Goal: Task Accomplishment & Management: Complete application form

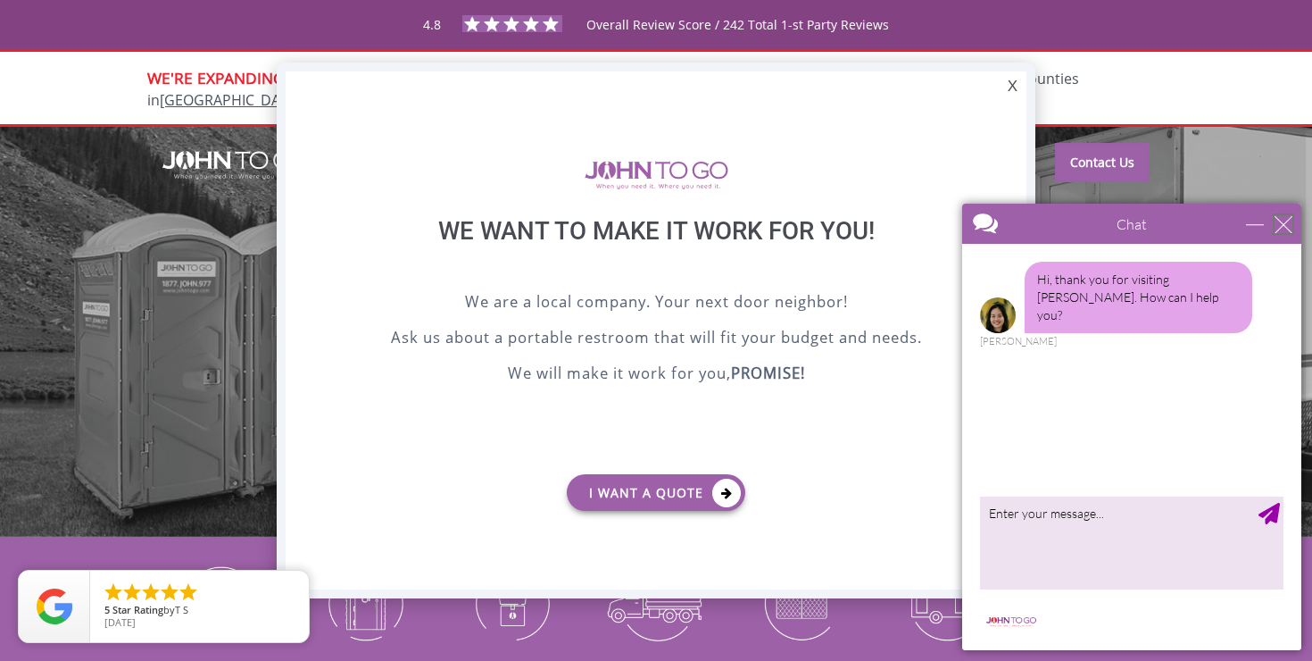
click at [1291, 226] on div "close" at bounding box center [1284, 224] width 18 height 18
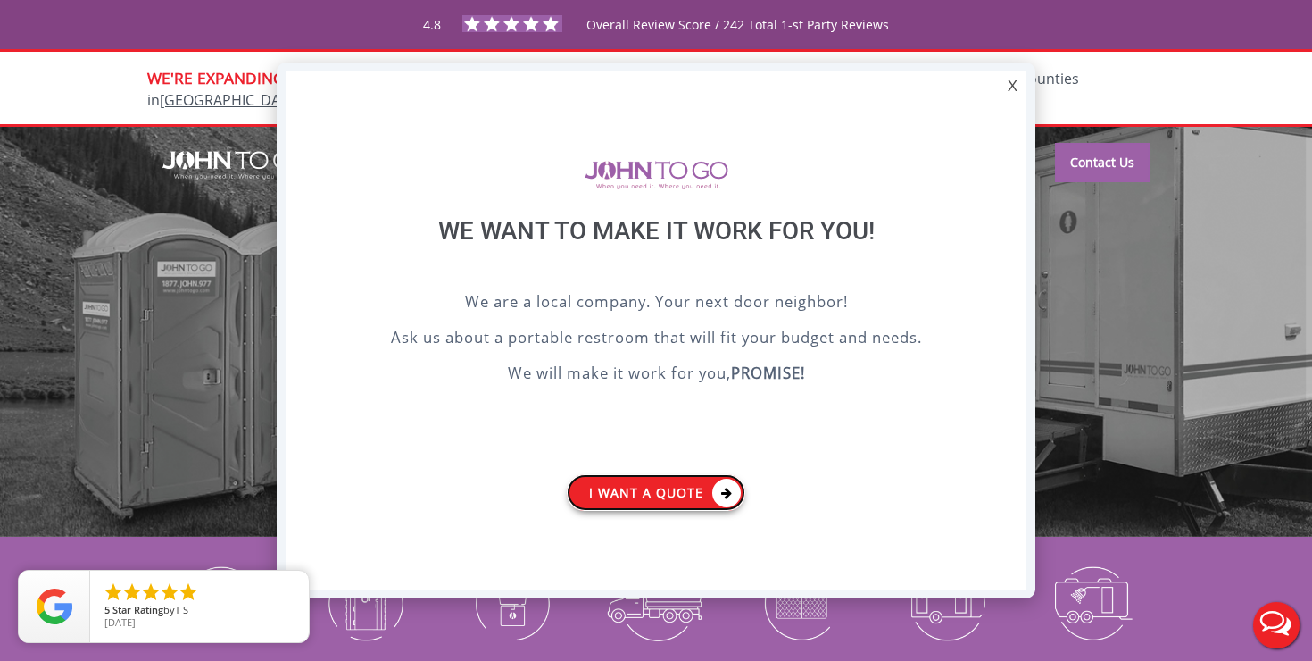
click at [677, 491] on link "I want a Quote" at bounding box center [656, 492] width 179 height 37
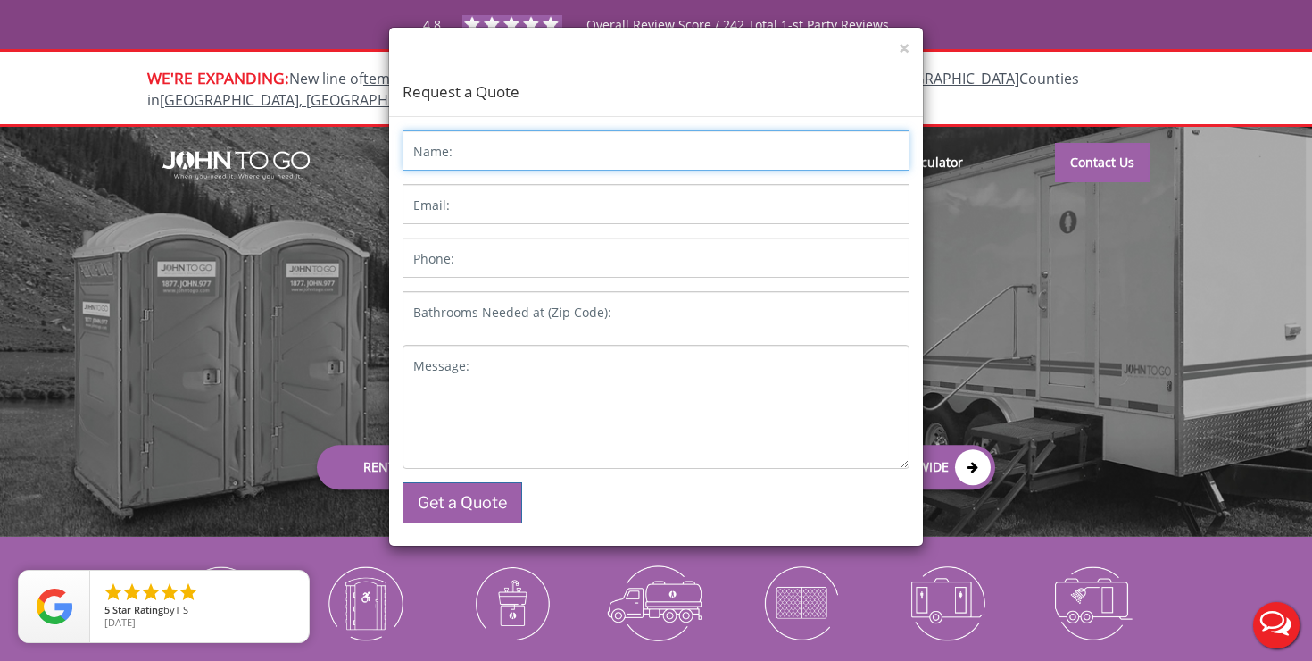
click at [558, 141] on input "Name:" at bounding box center [656, 150] width 507 height 40
type input "[PERSON_NAME]"
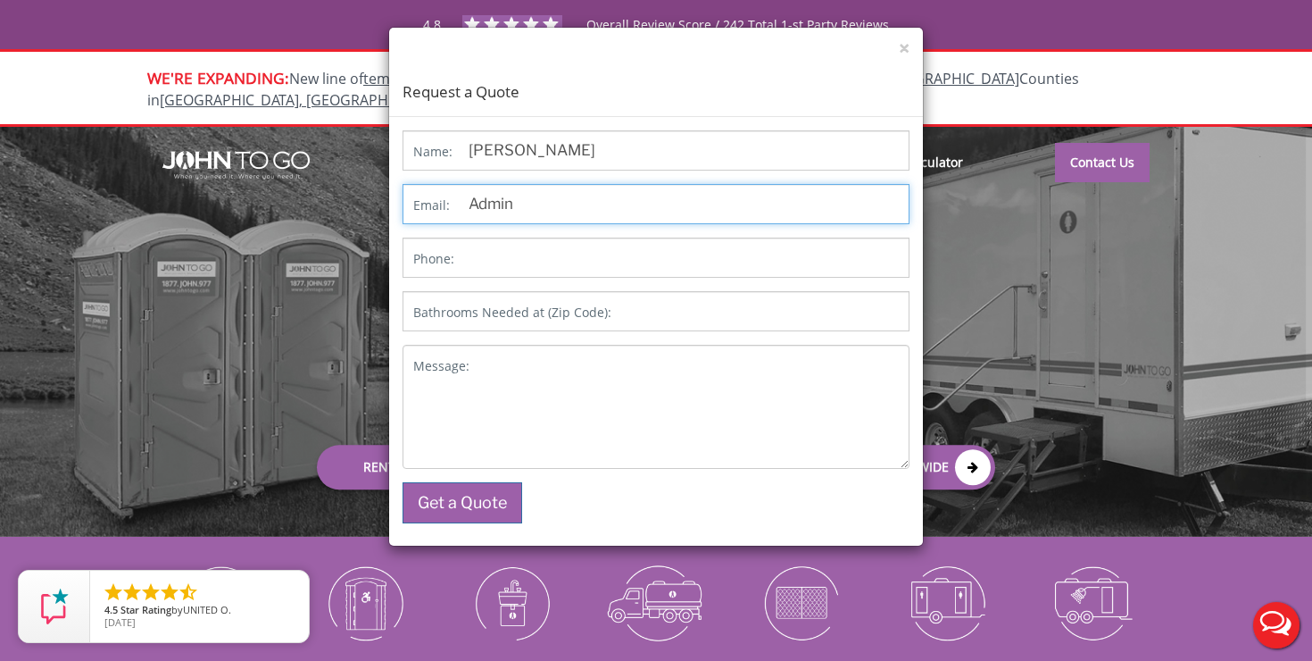
type input "[EMAIL_ADDRESS][DOMAIN_NAME]"
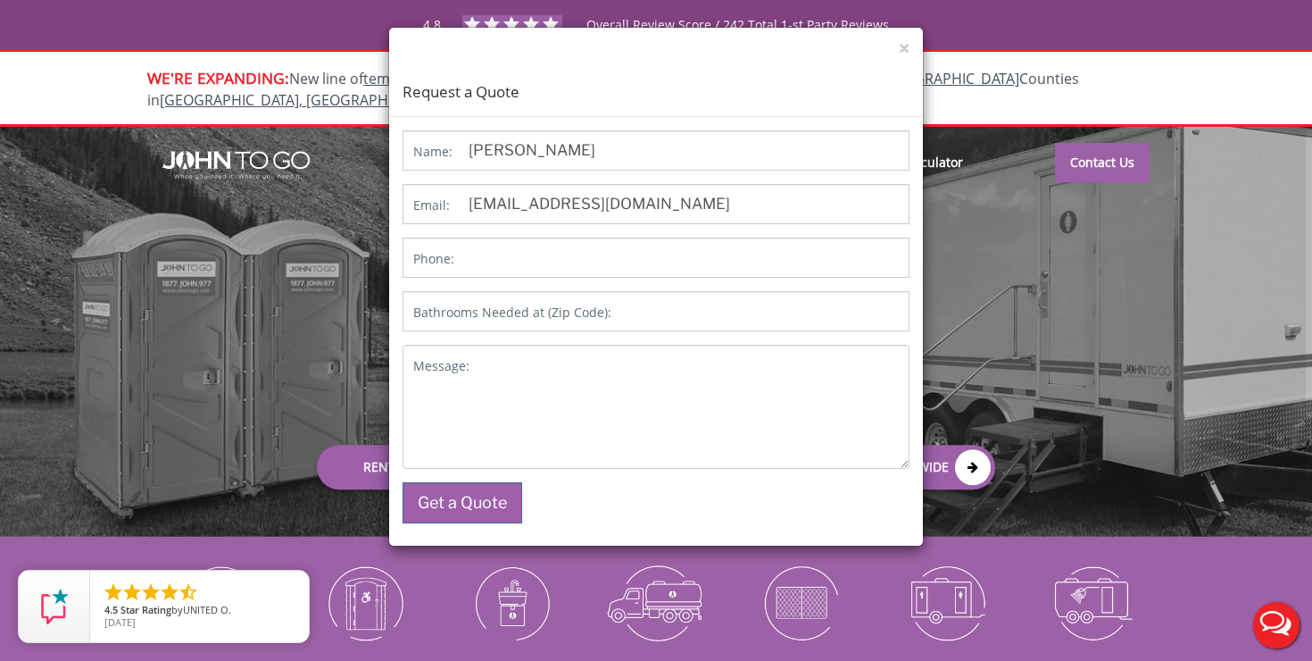
type input "10537"
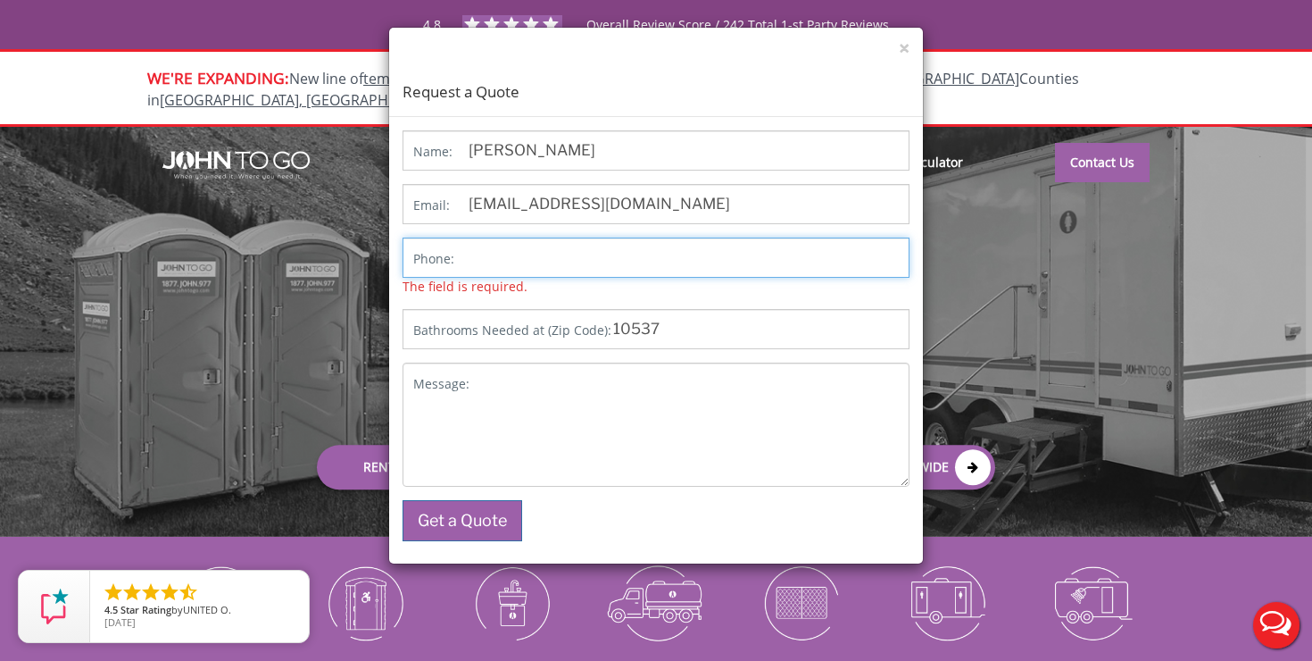
click at [536, 258] on input "Phone:" at bounding box center [656, 257] width 507 height 40
type input "9144069842"
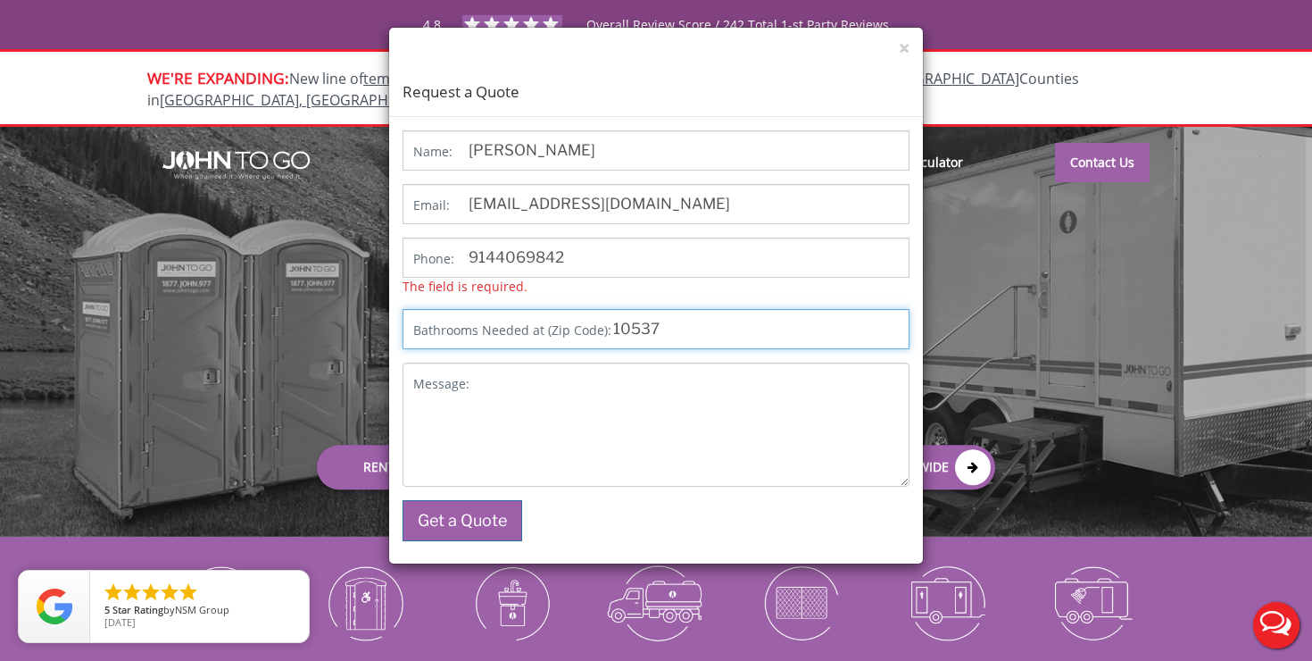
click at [684, 335] on div "Name: [PERSON_NAME] Email: [EMAIL_ADDRESS][DOMAIN_NAME] Phone: [PHONE_NUMBER] T…" at bounding box center [656, 335] width 507 height 411
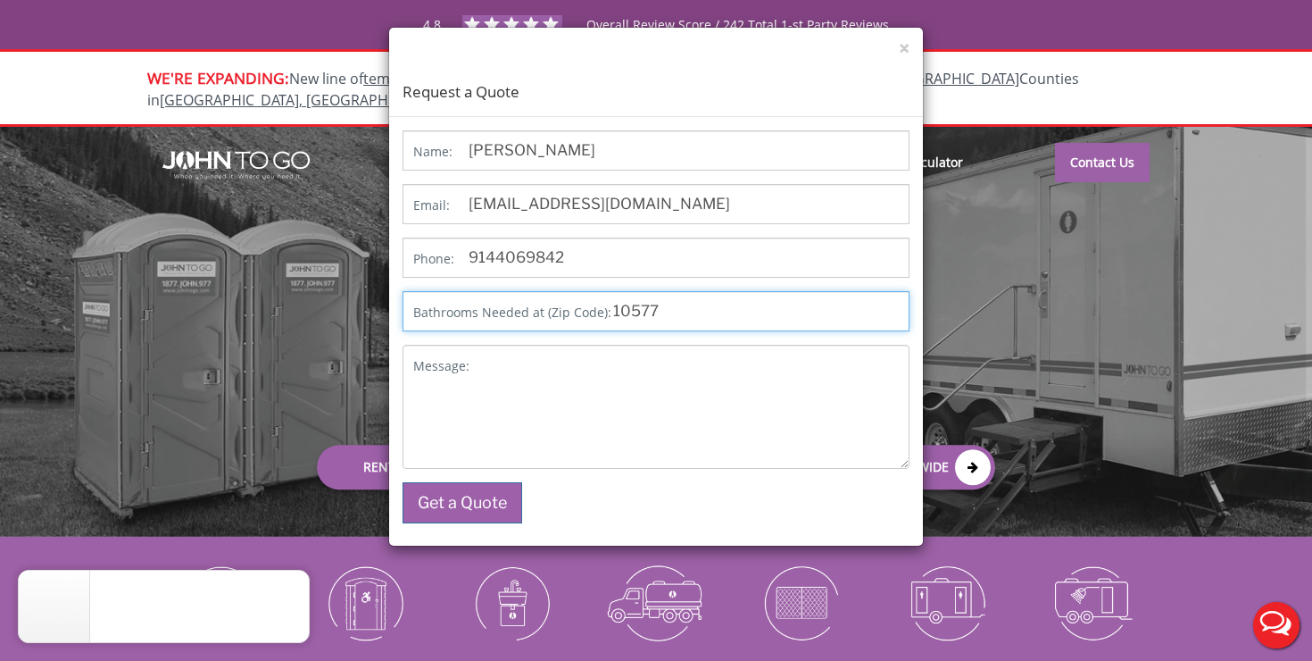
type input "10577"
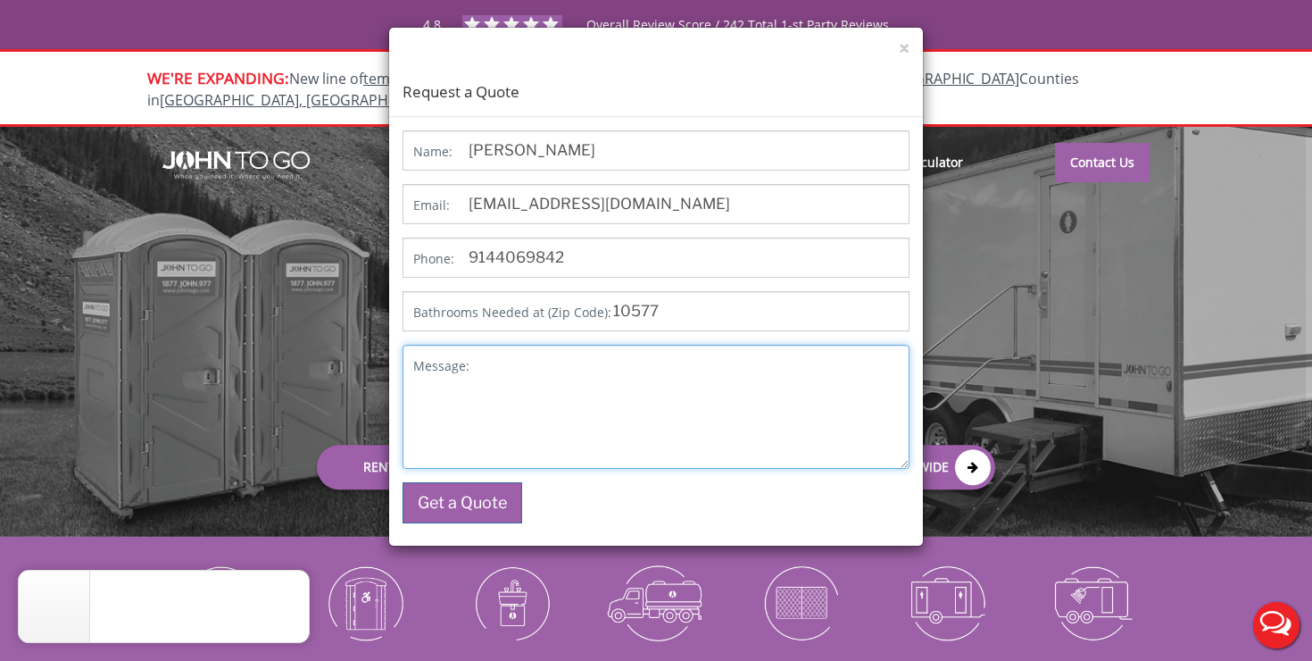
click at [481, 395] on textarea "Message:" at bounding box center [656, 407] width 507 height 124
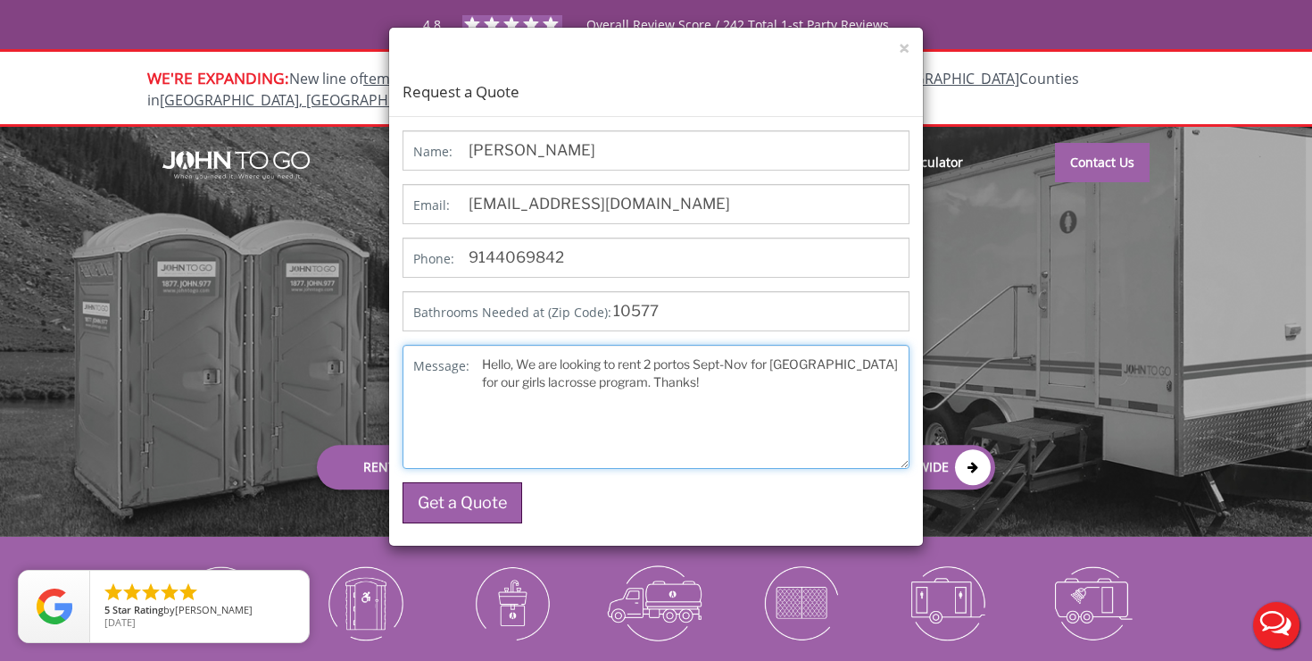
type textarea "Hello, We are looking to rent 2 portos Sept-Nov for [GEOGRAPHIC_DATA] for our g…"
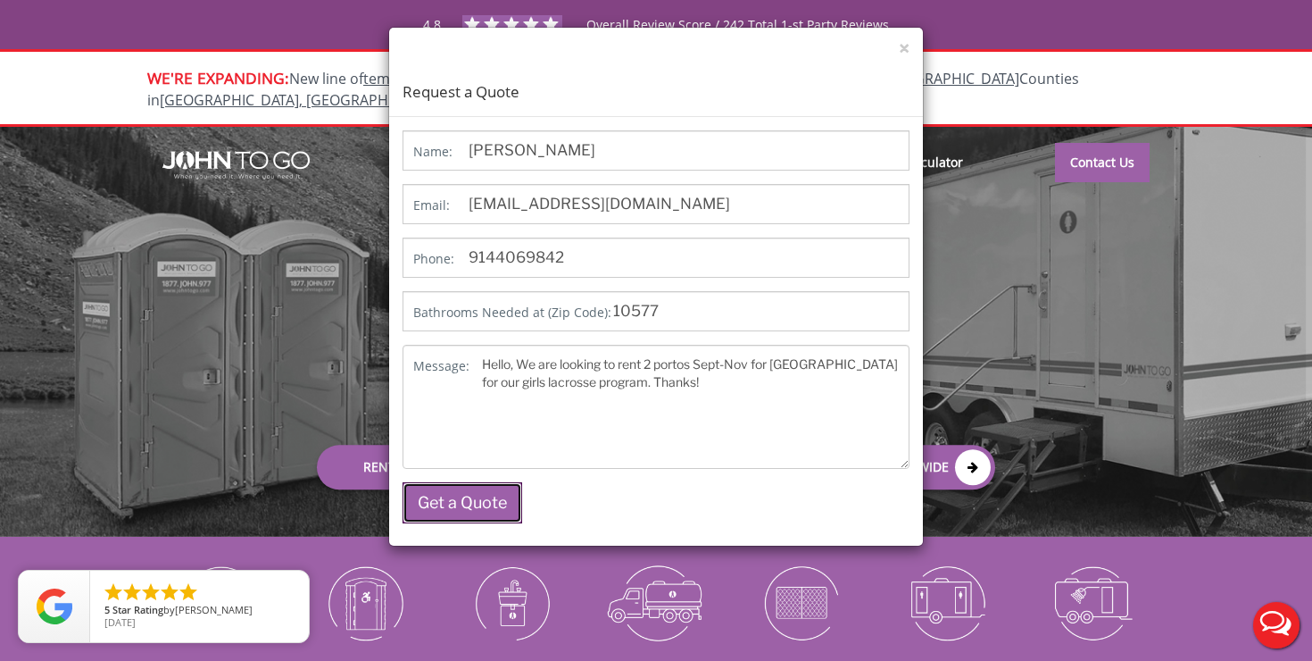
click at [475, 499] on button "Get a Quote" at bounding box center [463, 502] width 120 height 41
